Goal: Task Accomplishment & Management: Complete application form

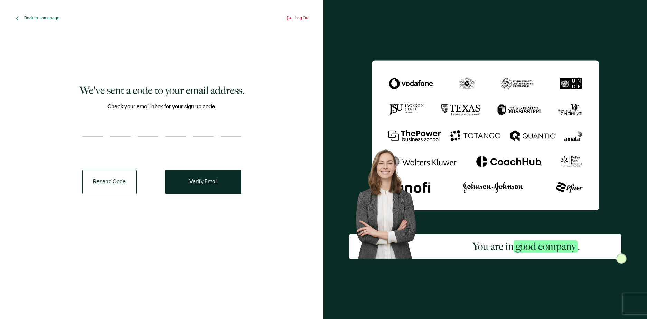
click at [95, 135] on input "number" at bounding box center [92, 130] width 21 height 14
type input "5"
type input "8"
type input "5"
type input "8"
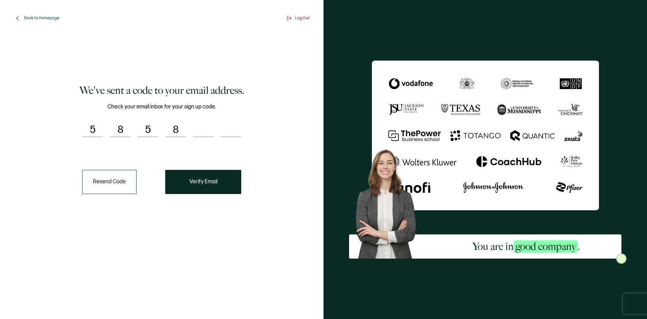
type input "0"
type input "9"
click at [211, 183] on span "Verify Email" at bounding box center [203, 182] width 28 height 6
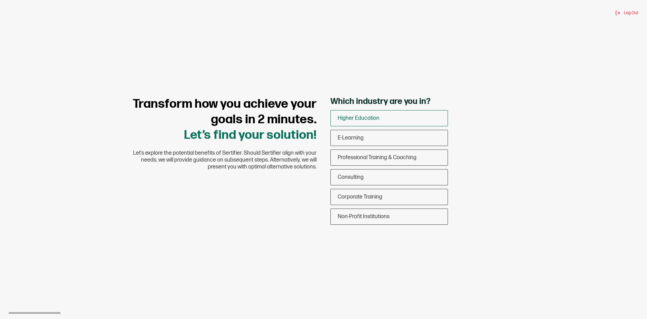
click at [352, 118] on span "Higher Education" at bounding box center [359, 118] width 42 height 7
click at [0, 0] on input "Higher Education" at bounding box center [0, 0] width 0 height 0
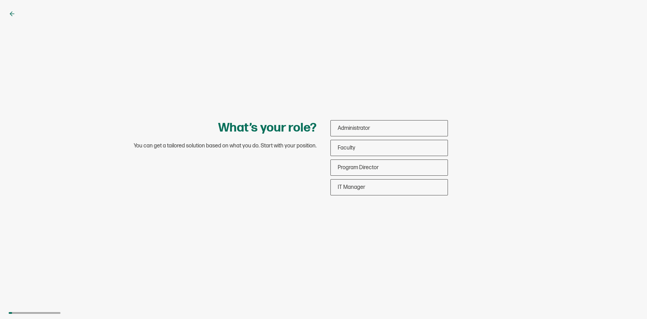
click at [12, 12] on icon at bounding box center [12, 13] width 7 height 7
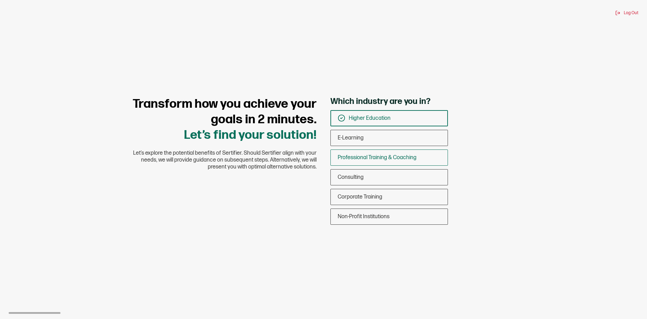
click at [374, 160] on span "Professional Training & Coaching" at bounding box center [377, 158] width 79 height 7
click at [0, 0] on input "Professional Training & Coaching" at bounding box center [0, 0] width 0 height 0
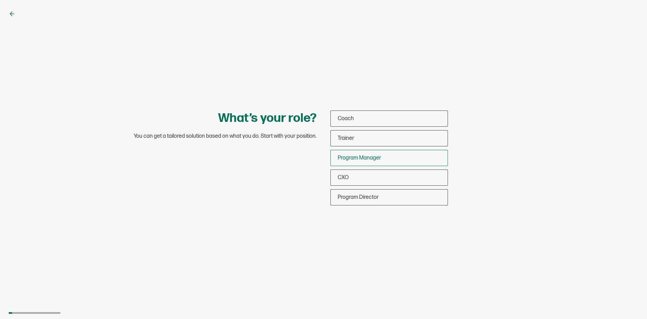
click at [375, 158] on span "Program Manager" at bounding box center [360, 158] width 44 height 7
click at [0, 0] on input "Program Manager" at bounding box center [0, 0] width 0 height 0
click at [377, 198] on span "Program Director" at bounding box center [358, 197] width 41 height 7
click at [0, 0] on input "Program Director" at bounding box center [0, 0] width 0 height 0
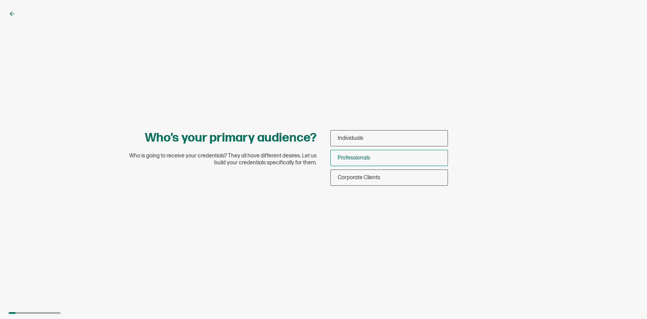
click at [362, 156] on span "Professionals" at bounding box center [354, 158] width 32 height 7
click at [0, 0] on input "Professionals" at bounding box center [0, 0] width 0 height 0
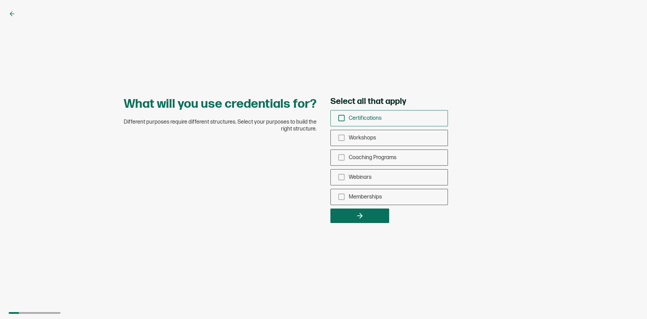
click at [367, 120] on span "Certifications" at bounding box center [365, 118] width 33 height 7
click at [0, 0] on input "Certifications" at bounding box center [0, 0] width 0 height 0
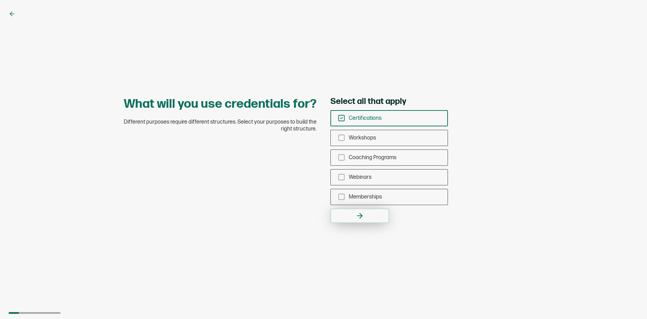
click at [362, 211] on button "button" at bounding box center [359, 216] width 59 height 15
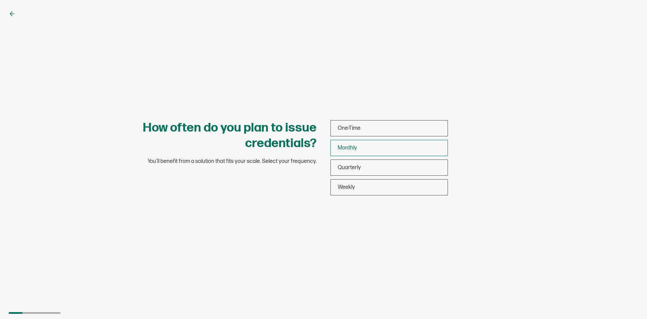
click at [363, 147] on div "Monthly" at bounding box center [389, 148] width 117 height 16
click at [0, 0] on input "Monthly" at bounding box center [0, 0] width 0 height 0
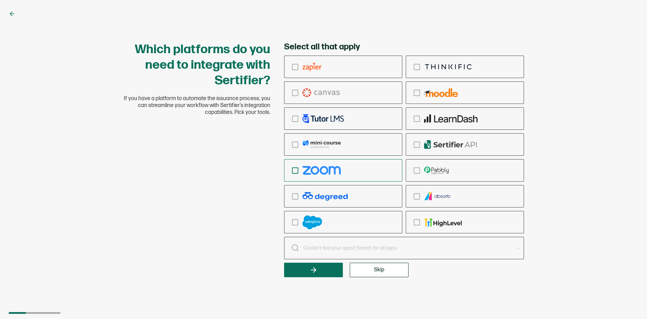
click at [336, 168] on img "checkbox-group" at bounding box center [321, 170] width 38 height 9
click at [0, 0] on input "checkbox-group" at bounding box center [0, 0] width 0 height 0
click at [367, 165] on div "checkbox-group" at bounding box center [343, 170] width 118 height 16
click at [0, 0] on input "checkbox-group" at bounding box center [0, 0] width 0 height 0
click at [381, 269] on span "Skip" at bounding box center [379, 271] width 10 height 6
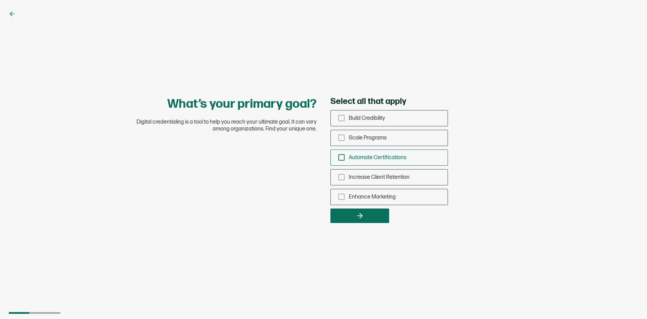
click at [352, 157] on span "Automate Certifications" at bounding box center [378, 158] width 58 height 7
click at [0, 0] on input "Automate Certifications" at bounding box center [0, 0] width 0 height 0
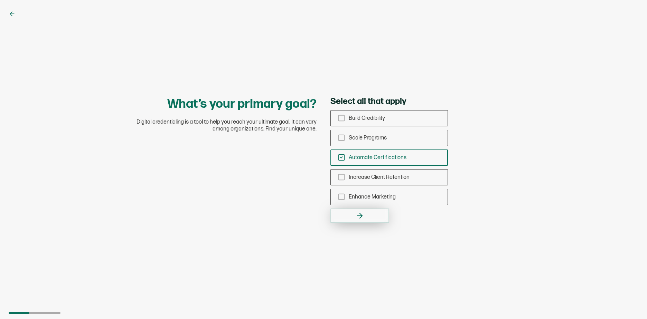
click at [354, 217] on button "button" at bounding box center [359, 216] width 59 height 15
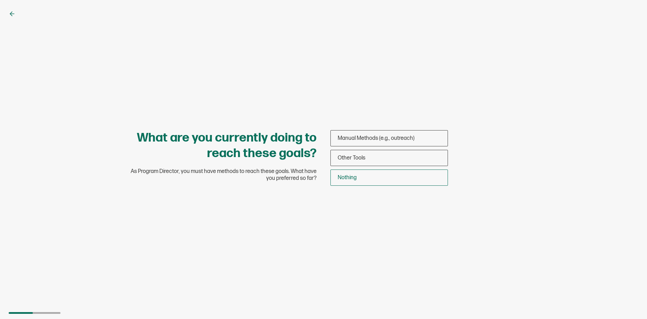
click at [365, 177] on div "Nothing" at bounding box center [389, 178] width 117 height 16
click at [0, 0] on input "Nothing" at bounding box center [0, 0] width 0 height 0
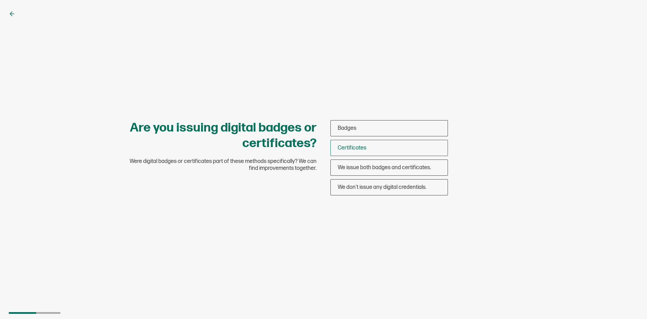
click at [367, 148] on div "Certificates" at bounding box center [389, 148] width 117 height 16
click at [0, 0] on input "Certificates" at bounding box center [0, 0] width 0 height 0
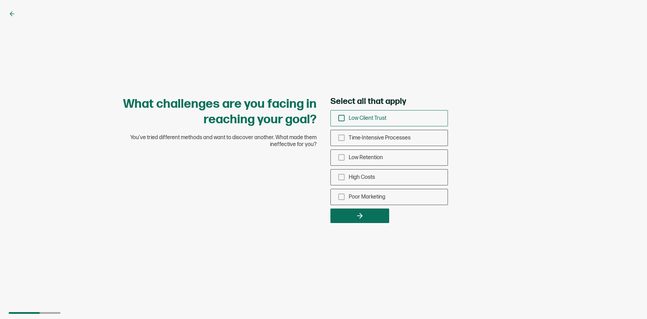
click at [339, 121] on rect "checkbox-group" at bounding box center [342, 118] width 6 height 6
click at [0, 0] on input "Low Client Trust" at bounding box center [0, 0] width 0 height 0
click at [340, 132] on div "Time-Intensive Processes" at bounding box center [389, 138] width 117 height 16
click at [0, 0] on input "Time-Intensive Processes" at bounding box center [0, 0] width 0 height 0
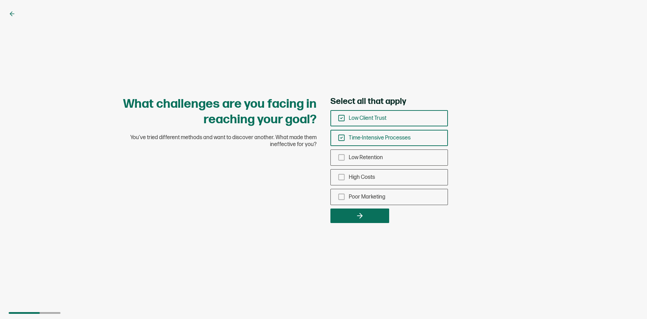
click at [339, 120] on rect "checkbox-group" at bounding box center [342, 118] width 6 height 6
click at [0, 0] on input "Low Client Trust" at bounding box center [0, 0] width 0 height 0
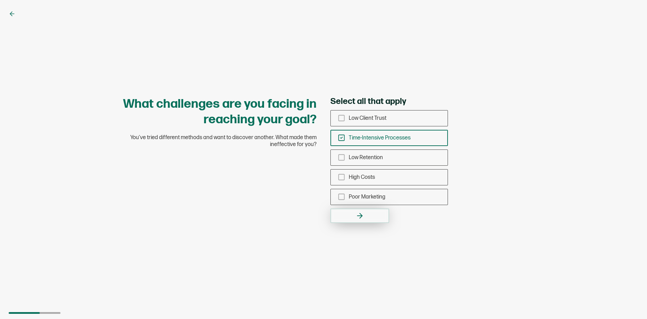
click at [354, 214] on button "button" at bounding box center [359, 216] width 59 height 15
